Goal: Find contact information: Find contact information

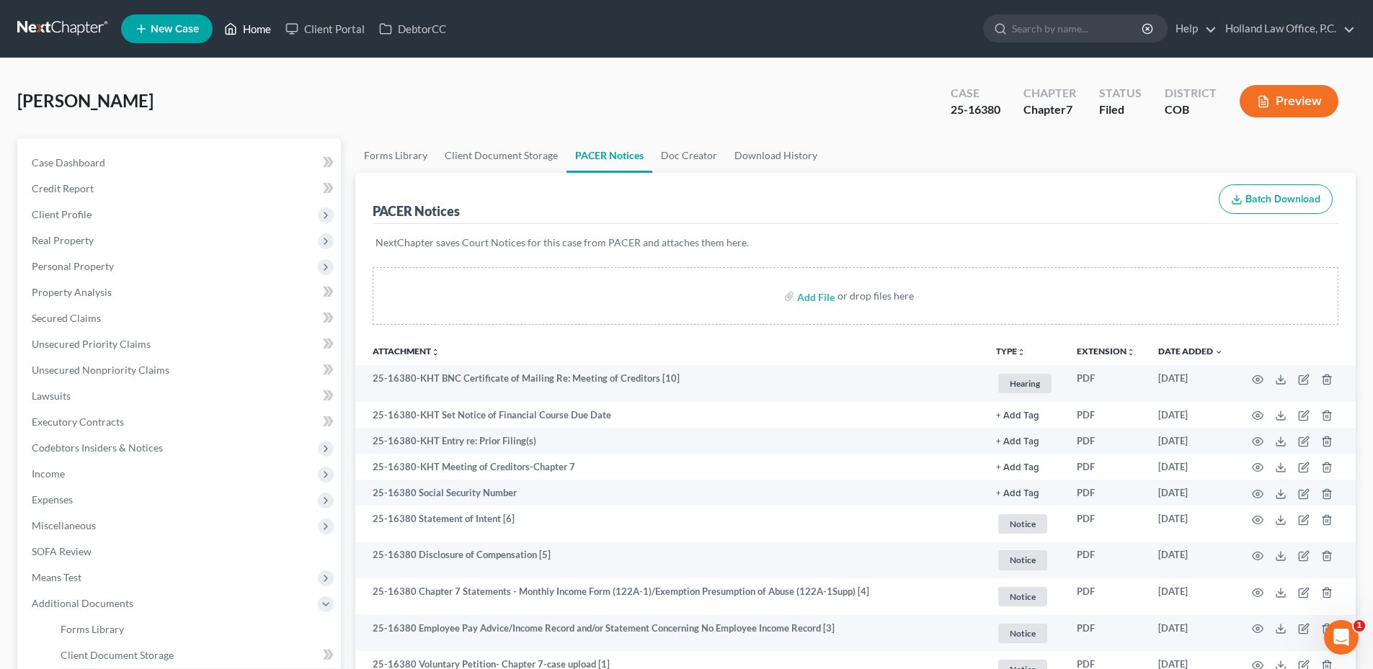
drag, startPoint x: 0, startPoint y: 0, endPoint x: 264, endPoint y: 29, distance: 265.3
click at [260, 28] on link "Home" at bounding box center [247, 29] width 61 height 26
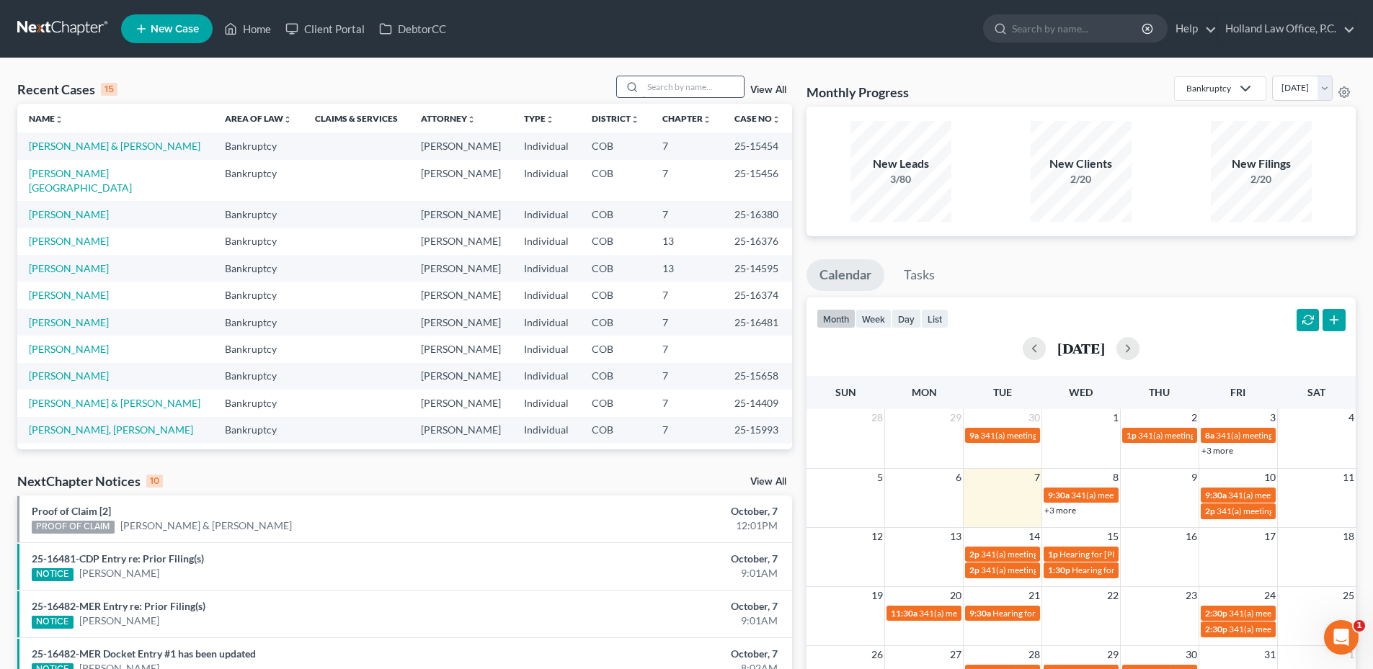
click at [716, 90] on input "search" at bounding box center [693, 86] width 101 height 21
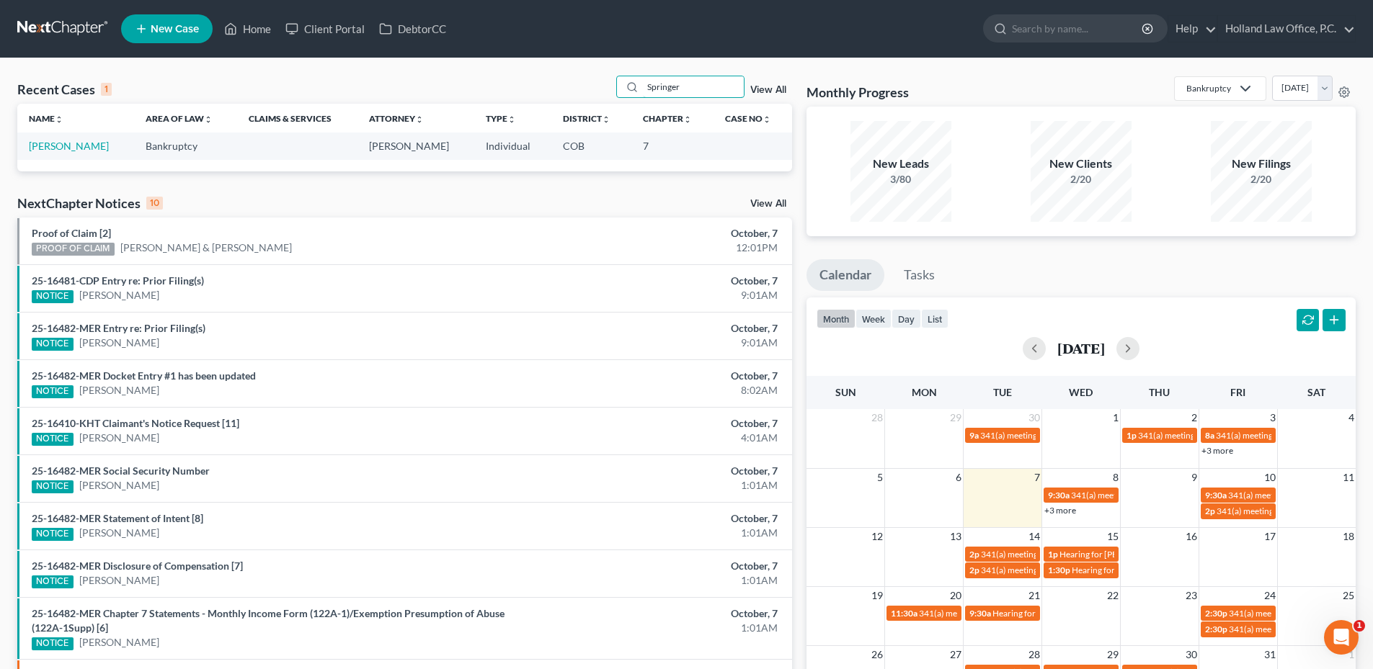
type input "Springer"
click at [93, 146] on link "[PERSON_NAME]" at bounding box center [69, 146] width 80 height 12
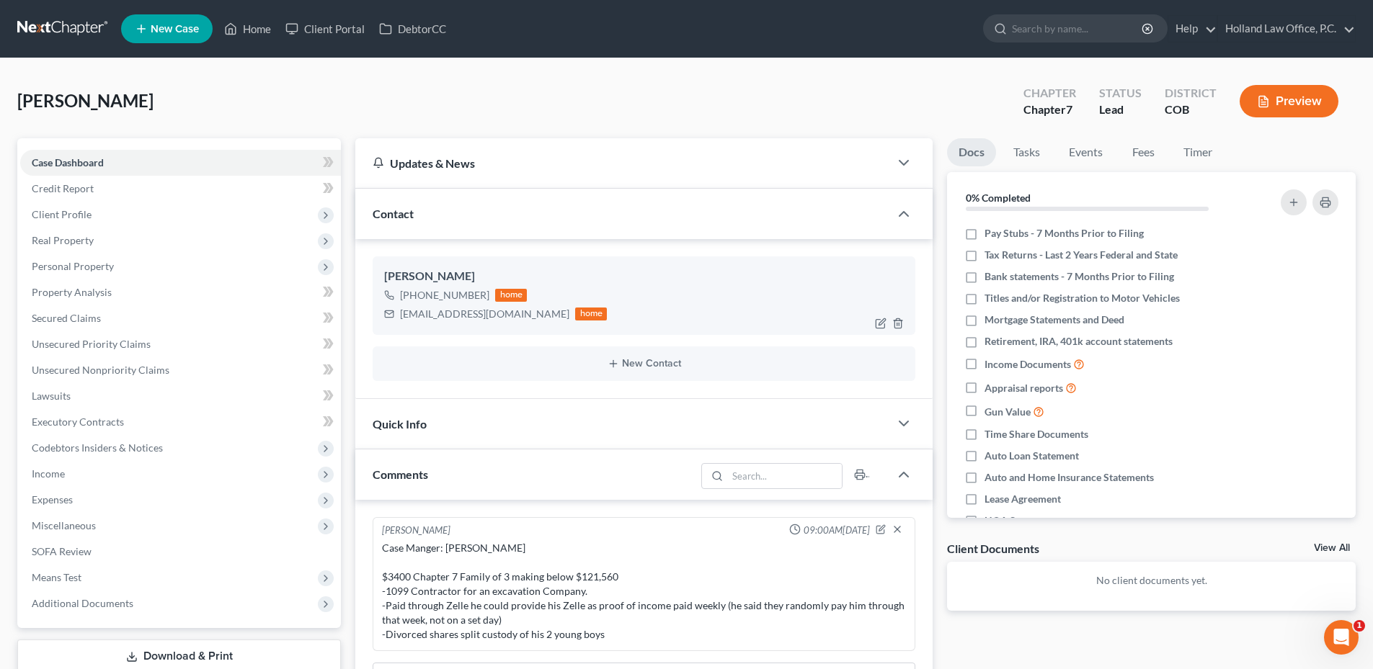
click at [455, 315] on div "[EMAIL_ADDRESS][DOMAIN_NAME]" at bounding box center [484, 314] width 169 height 14
copy div "[EMAIL_ADDRESS][DOMAIN_NAME]"
